Goal: Information Seeking & Learning: Get advice/opinions

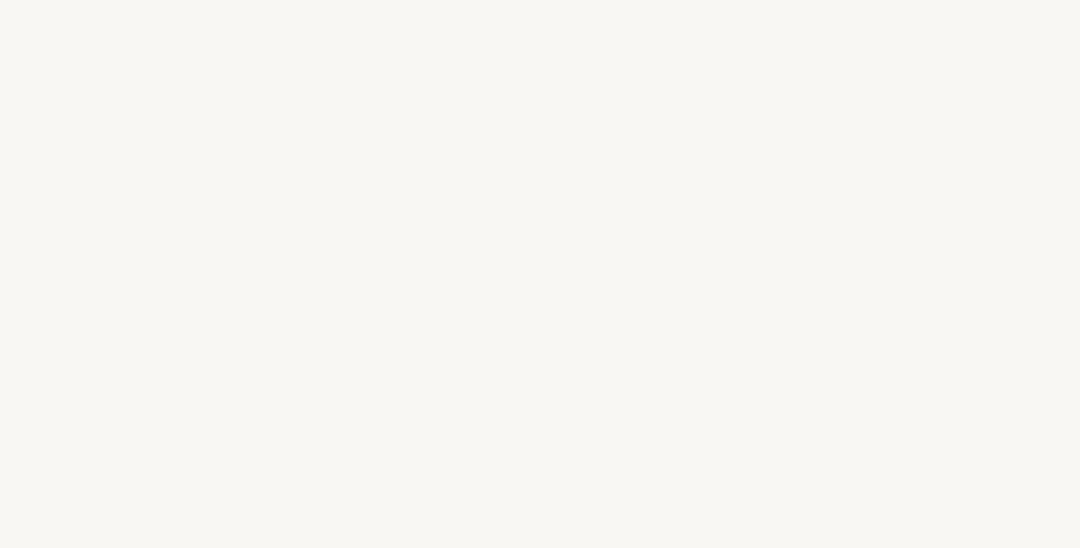
select select "ID"
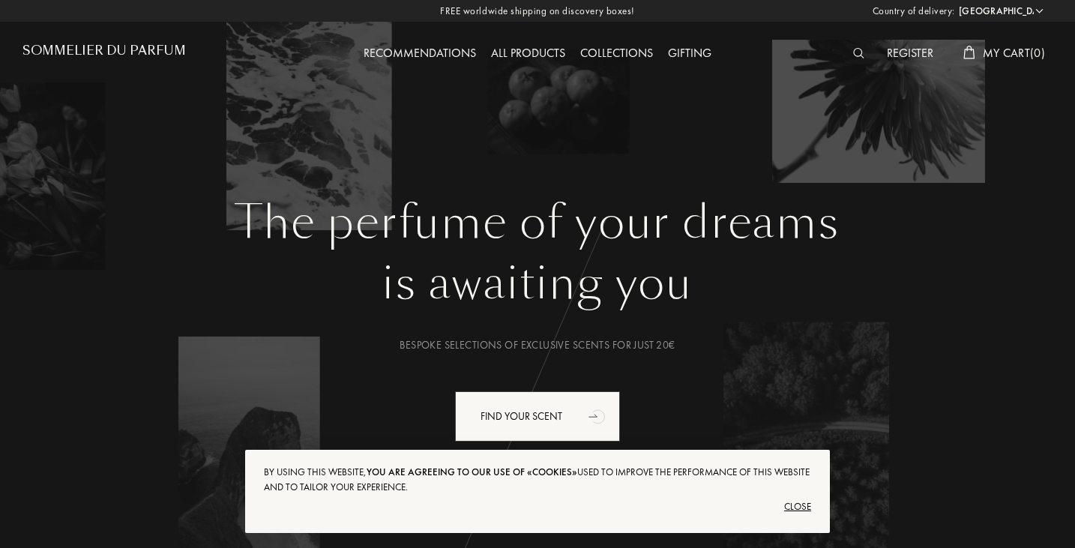
click at [400, 49] on div "Recommendations" at bounding box center [419, 53] width 127 height 19
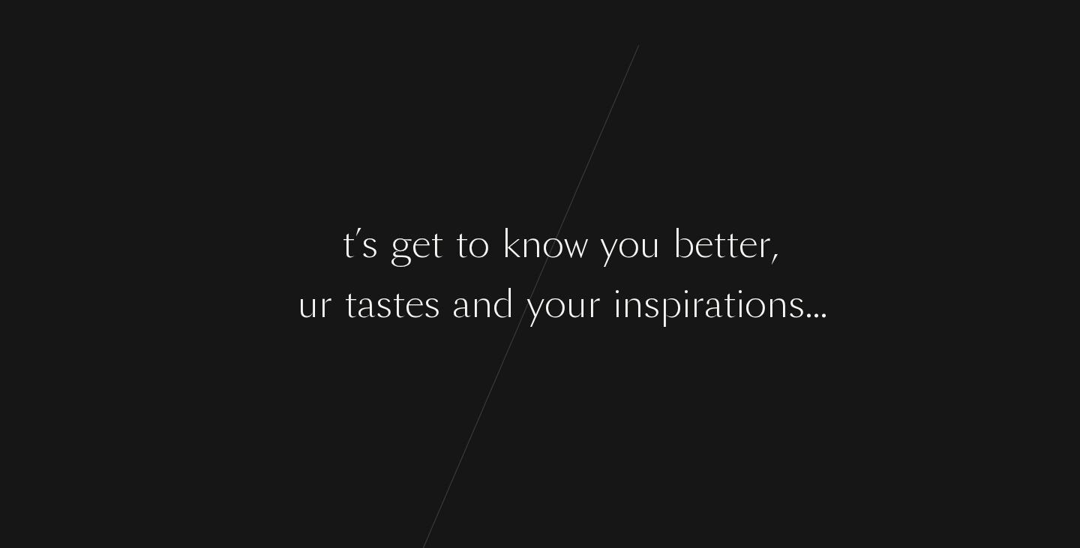
click at [646, 285] on div "s" at bounding box center [651, 304] width 16 height 56
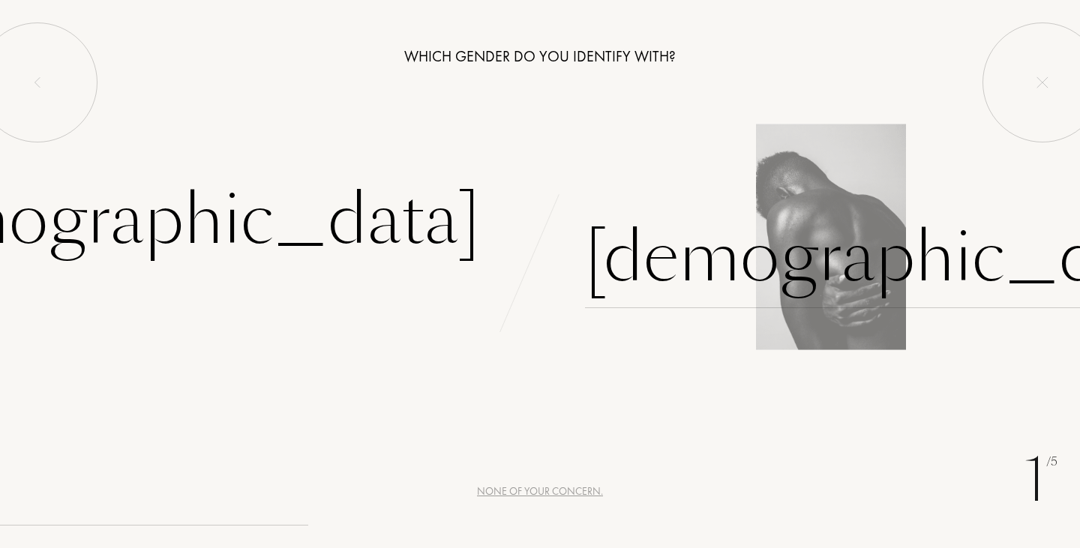
click at [619, 241] on div "[DEMOGRAPHIC_DATA]" at bounding box center [898, 257] width 626 height 101
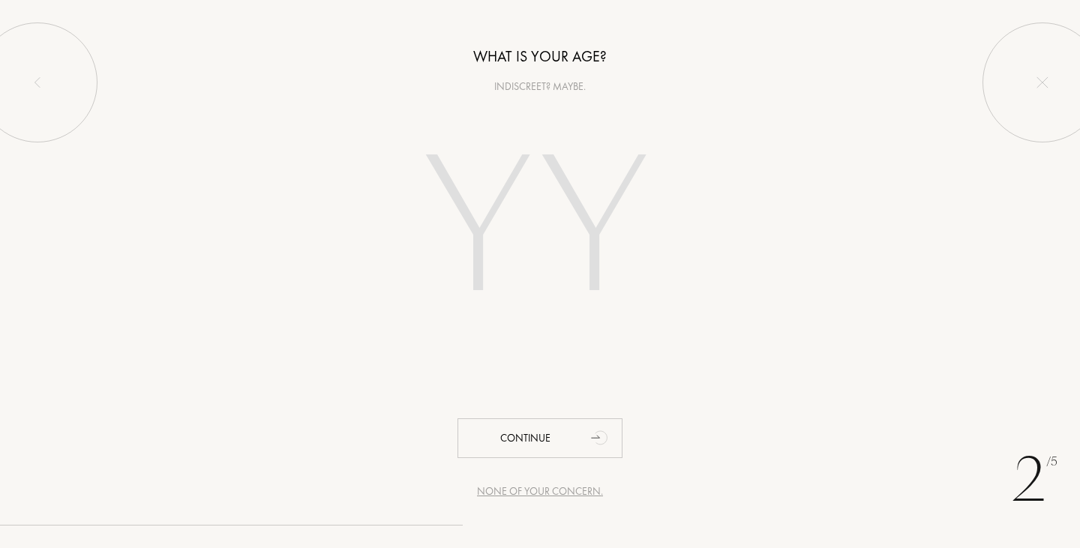
click at [496, 237] on input "number" at bounding box center [540, 231] width 322 height 259
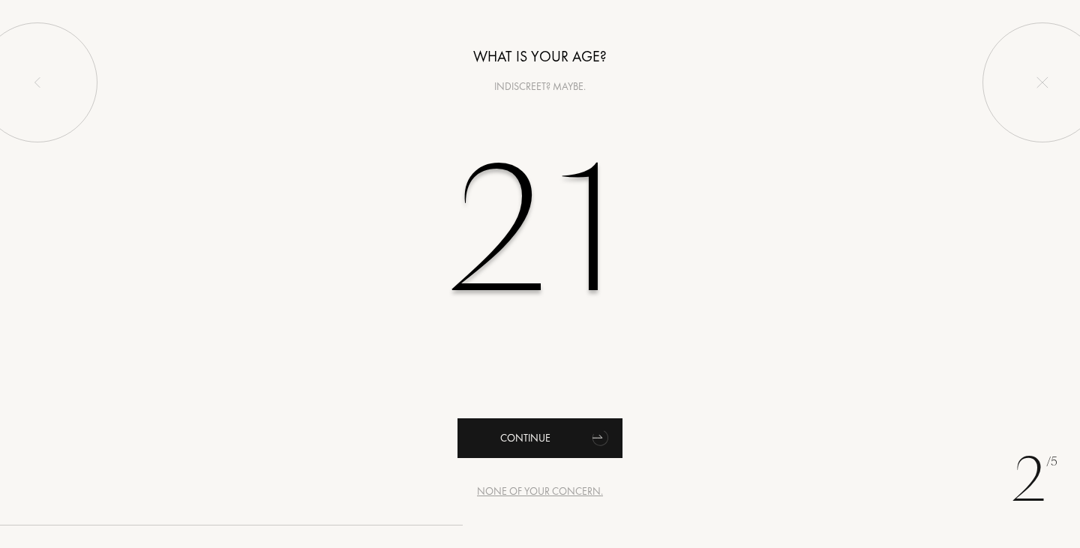
type input "21"
click at [535, 438] on div "Continue" at bounding box center [539, 438] width 165 height 40
